Goal: Check status: Check status

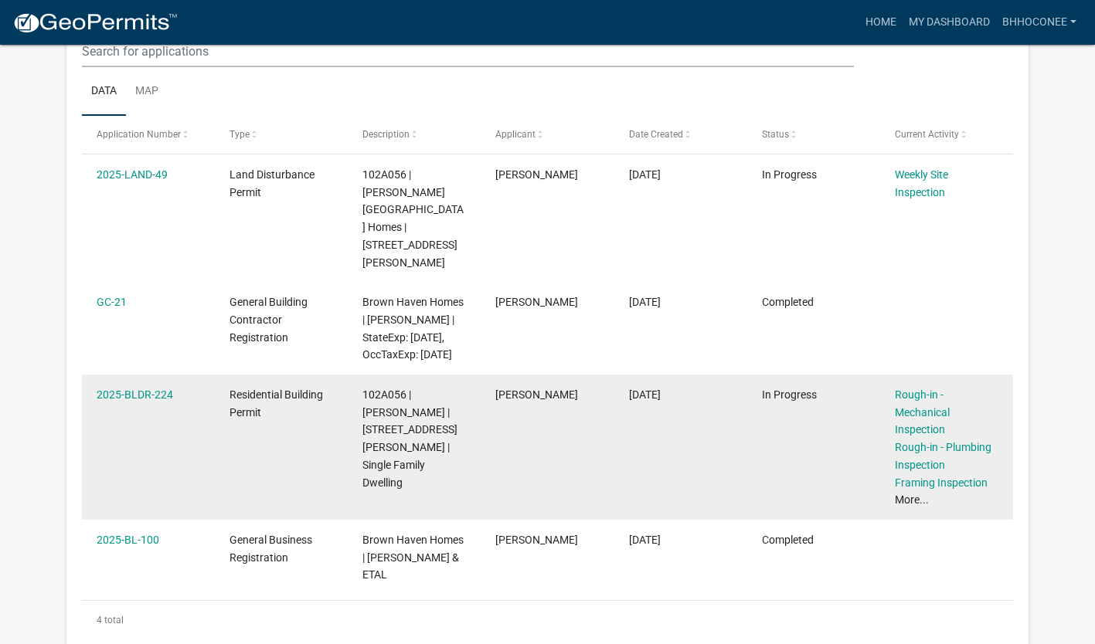
scroll to position [228, 0]
click at [148, 395] on link "2025-BLDR-224" at bounding box center [135, 395] width 76 height 12
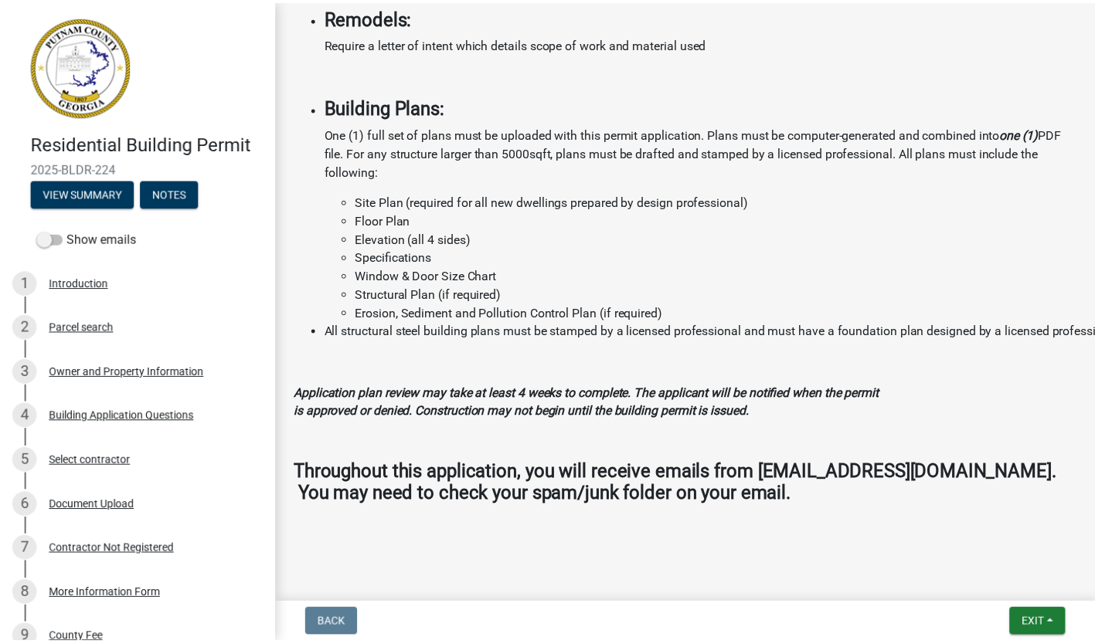
scroll to position [1728, 0]
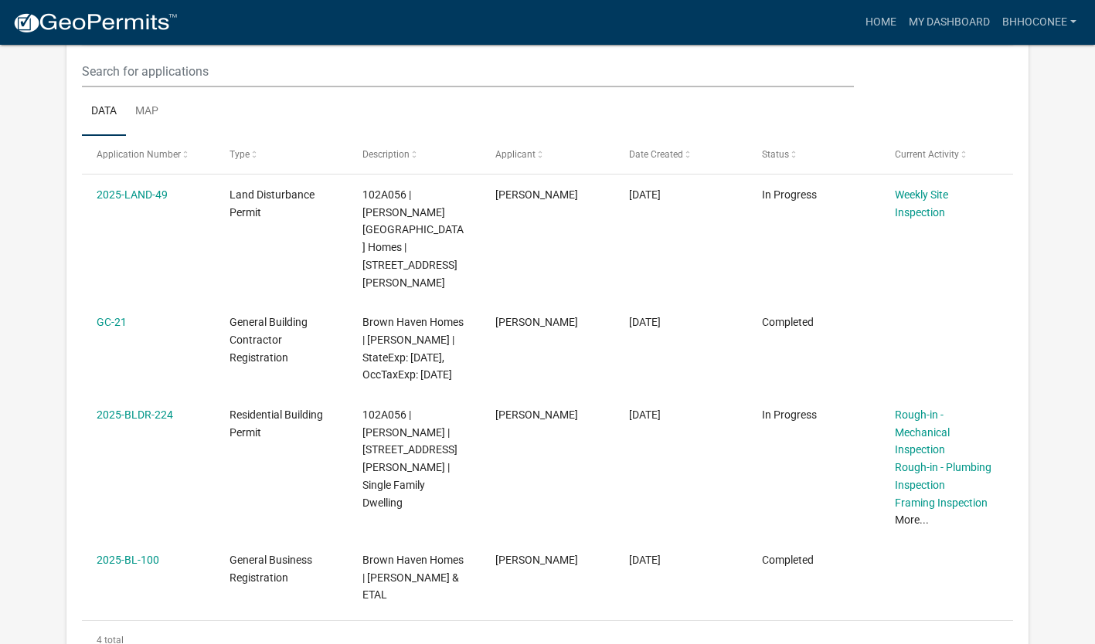
scroll to position [182, 0]
